Goal: Task Accomplishment & Management: Manage account settings

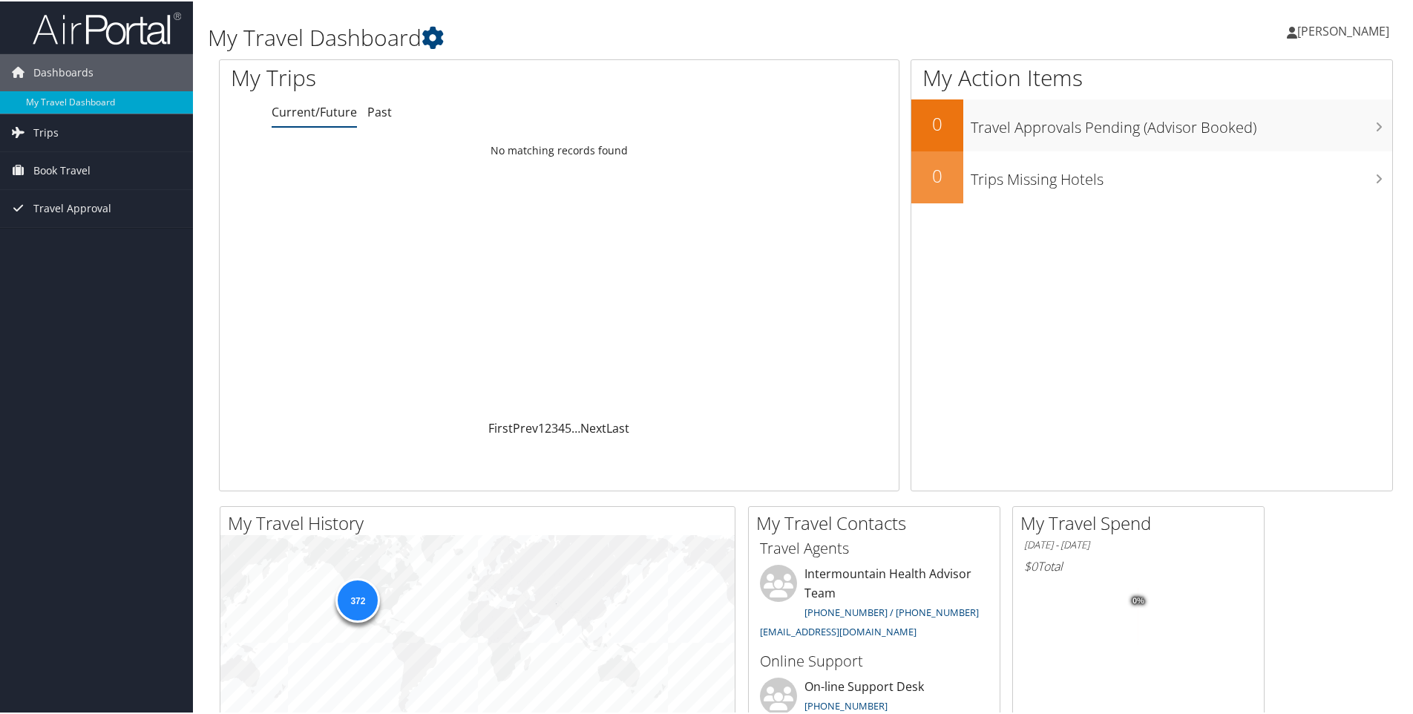
click at [309, 116] on link "Current/Future" at bounding box center [314, 110] width 85 height 16
click at [42, 132] on span "Trips" at bounding box center [45, 131] width 25 height 37
click at [101, 157] on link "Current/Future Trips" at bounding box center [96, 161] width 193 height 22
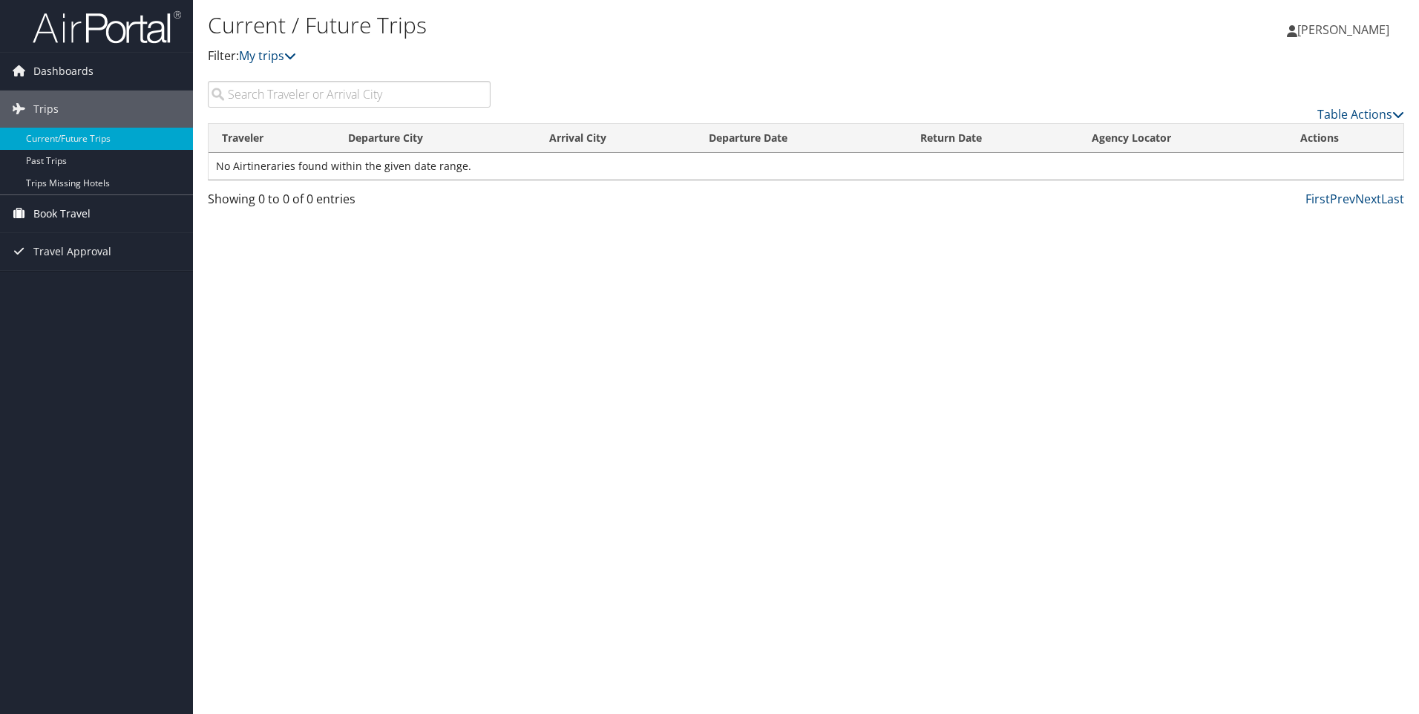
click at [47, 213] on span "Book Travel" at bounding box center [61, 213] width 57 height 37
click at [64, 280] on link "Book/Manage Online Trips" at bounding box center [96, 288] width 193 height 22
